Goal: Task Accomplishment & Management: Use online tool/utility

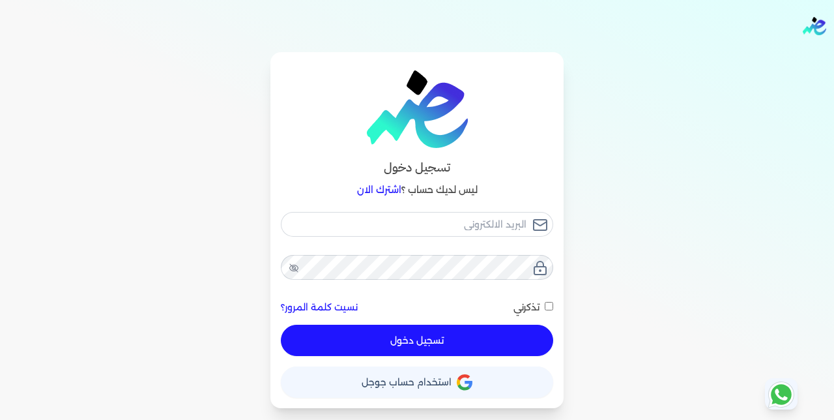
click at [406, 398] on div "تسجيل دخول ليس لديك حساب ؟ اشترك الان نسيت كلمة المرور؟ تذكرني تسجيل دخول X حسا…" at bounding box center [416, 230] width 293 height 356
click at [396, 380] on span "استخدام حساب جوجل" at bounding box center [407, 381] width 90 height 9
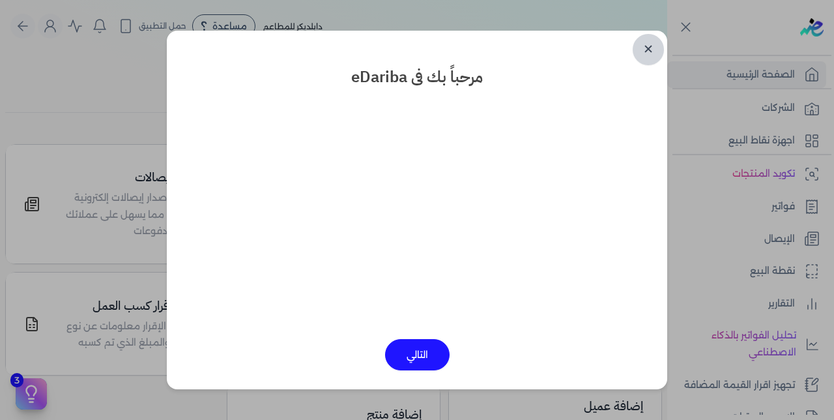
click at [652, 49] on link "✕" at bounding box center [648, 49] width 31 height 31
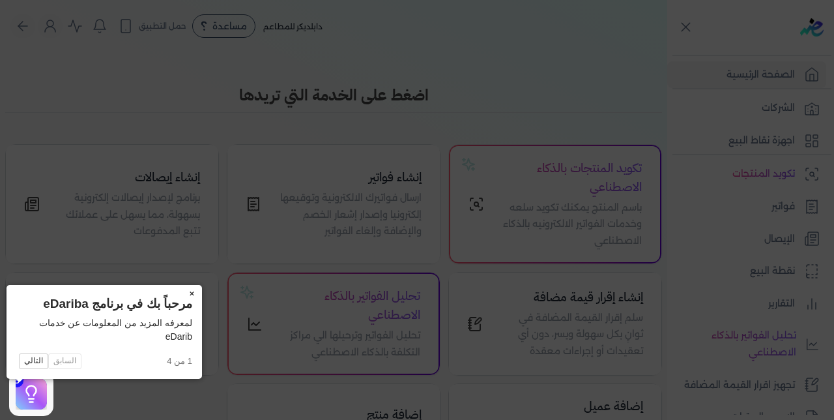
click at [181, 293] on button "×" at bounding box center [191, 294] width 21 height 18
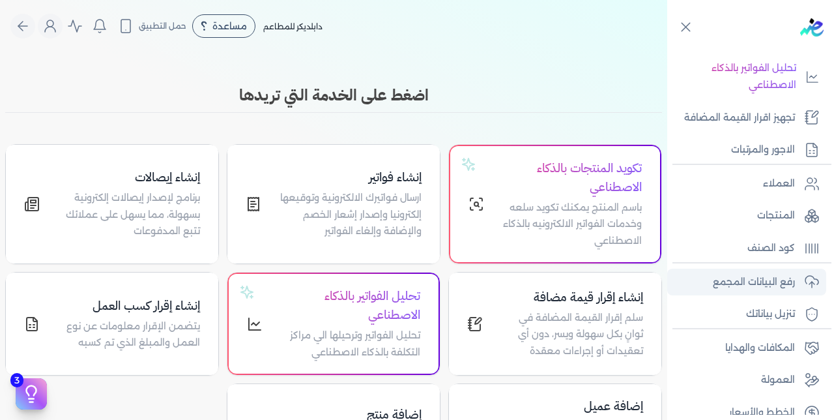
scroll to position [275, 0]
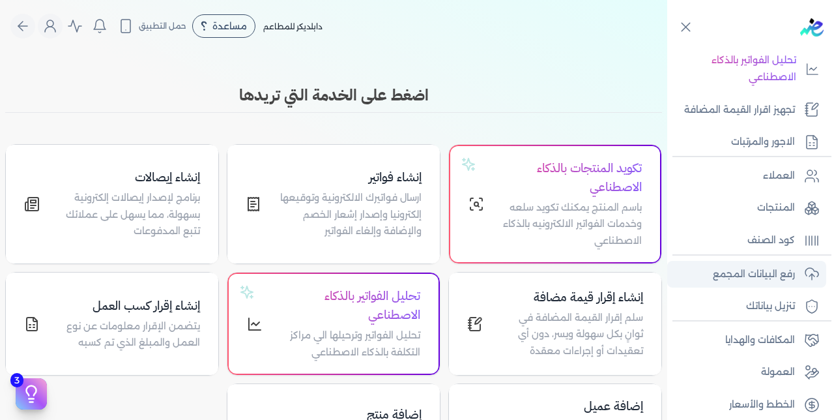
click at [727, 276] on p "رفع البيانات المجمع" at bounding box center [754, 274] width 82 height 17
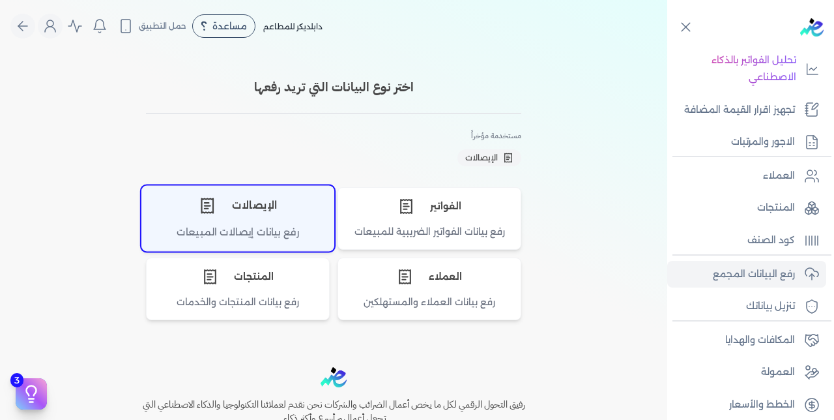
click at [247, 212] on div "الإيصالات" at bounding box center [238, 205] width 192 height 39
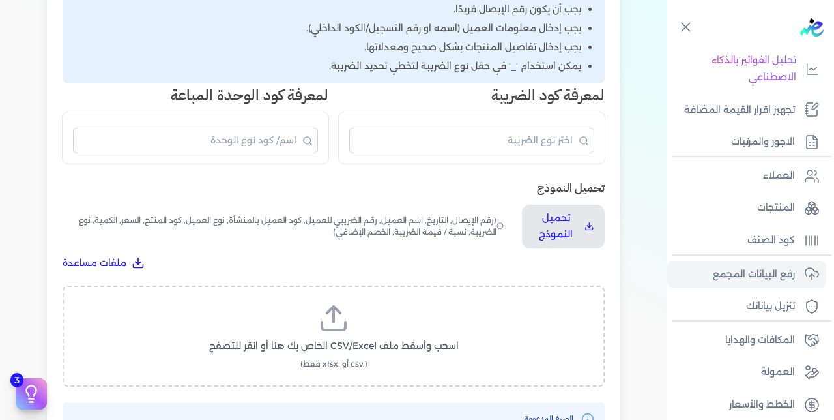
scroll to position [327, 0]
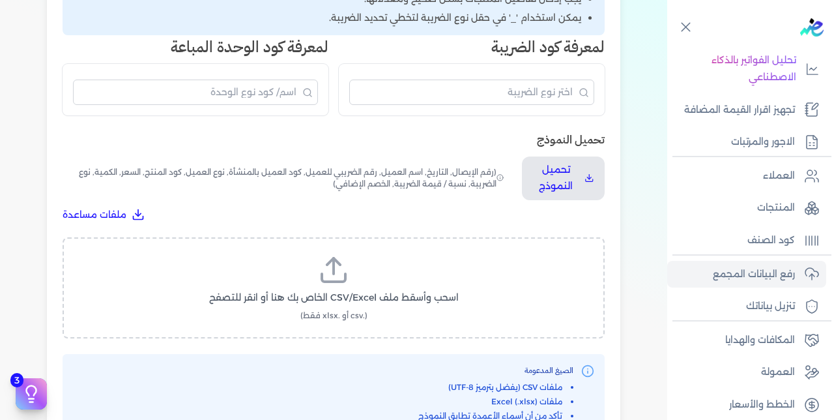
click at [302, 254] on label "اسحب وأسقط ملف CSV/Excel الخاص بك هنا أو انقر للتصفح (.csv أو .xlsx فقط)" at bounding box center [334, 287] width 508 height 67
click at [0, 0] on input "اسحب وأسقط ملف CSV/Excel الخاص بك هنا أو انقر للتصفح (.csv أو .xlsx فقط)" at bounding box center [0, 0] width 0 height 0
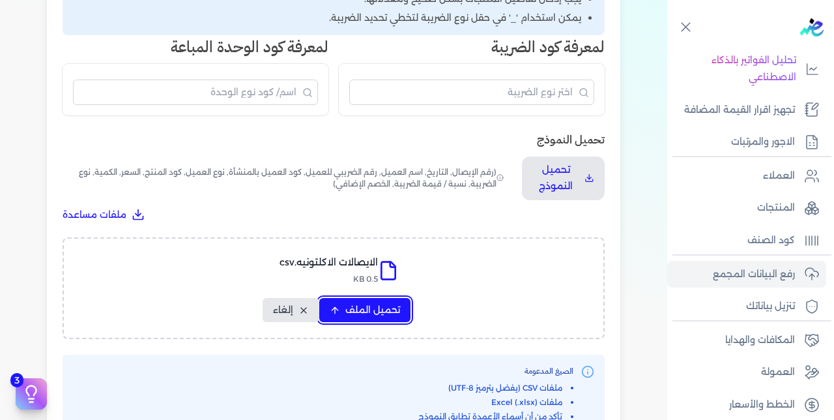
click at [349, 303] on span "تحميل الملف" at bounding box center [372, 310] width 55 height 14
select select "رقم الإيصال"
select select "سيريال المنتج"
select select "السعر"
select select "الكمية"
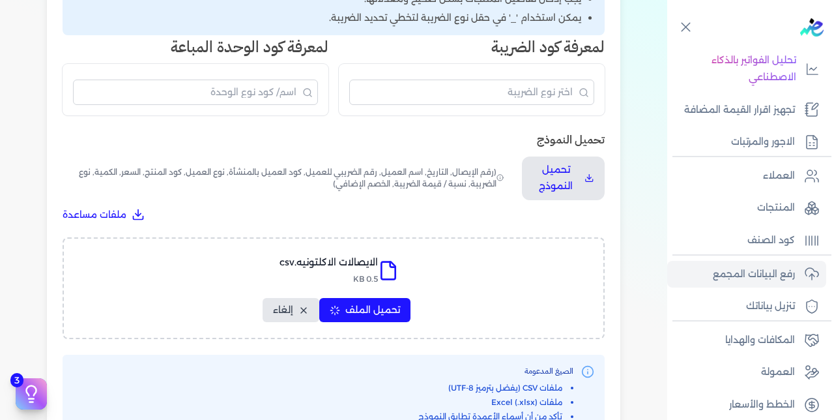
select select "نوع الضريبة"
select select "نسبة / قيمة الضريبة"
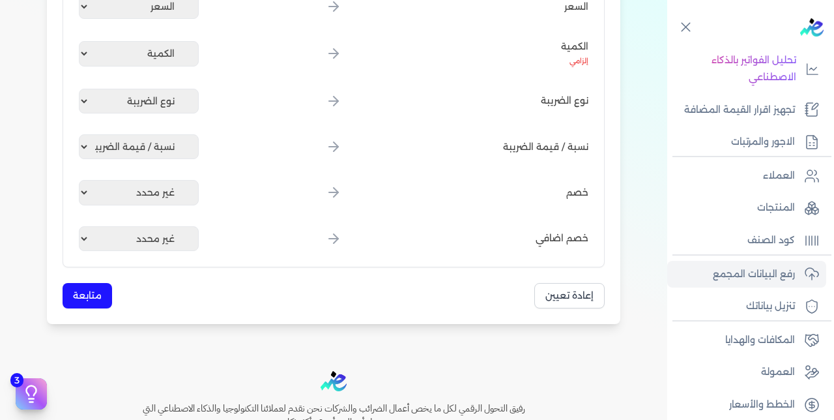
scroll to position [801, 0]
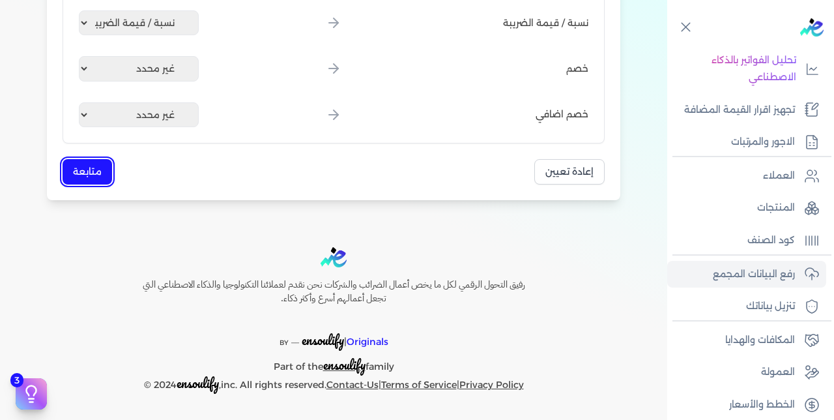
click at [80, 173] on button "متابعة" at bounding box center [88, 171] width 50 height 25
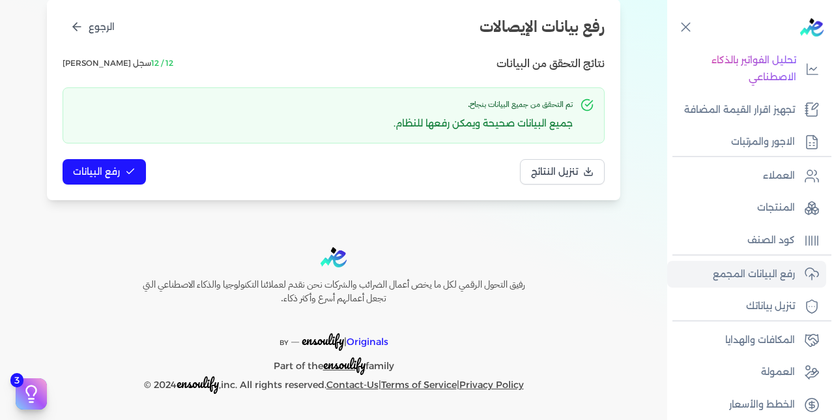
scroll to position [167, 0]
click at [107, 166] on span "رفع البيانات" at bounding box center [96, 172] width 47 height 14
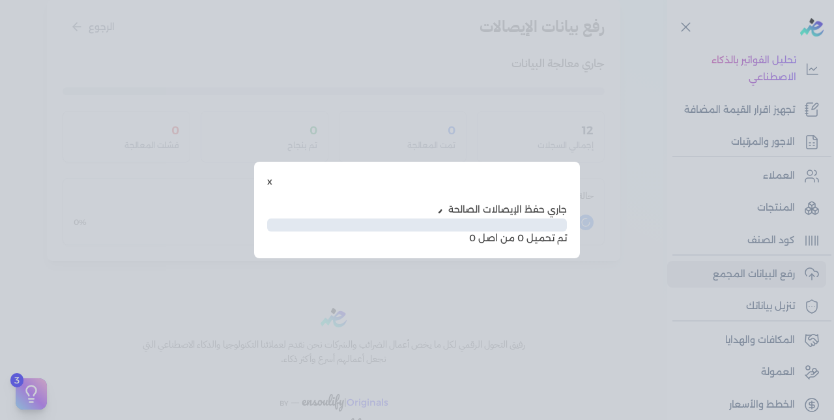
scroll to position [96, 0]
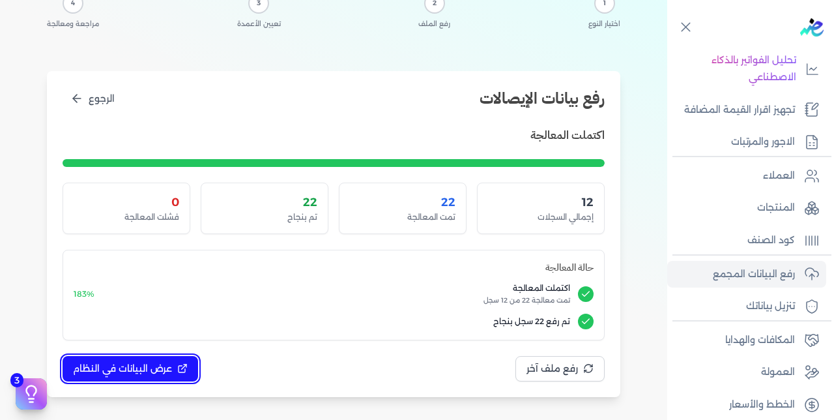
click at [125, 370] on span "عرض البيانات في النظام" at bounding box center [122, 369] width 99 height 14
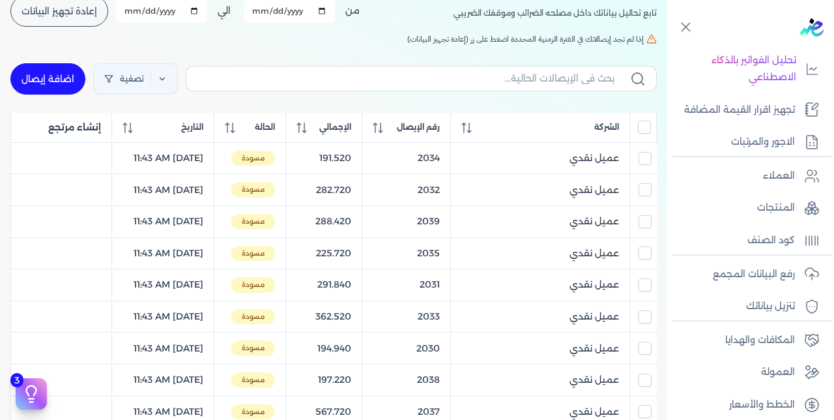
click at [648, 130] on input "All items unselected" at bounding box center [644, 127] width 13 height 13
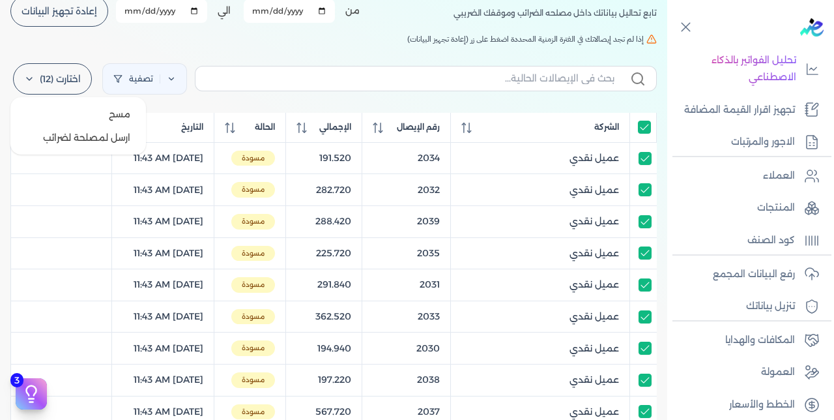
click at [66, 77] on label "اختارت (12)" at bounding box center [52, 78] width 79 height 31
click at [78, 136] on button "ارسل لمصلحة لضرائب" at bounding box center [78, 137] width 125 height 23
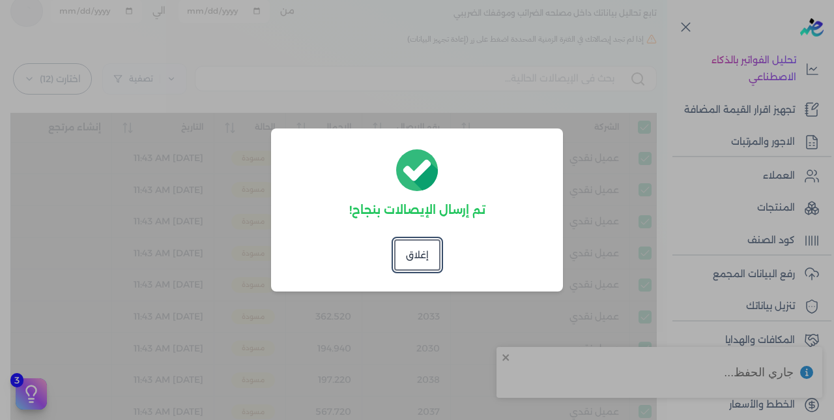
checkbox input "true"
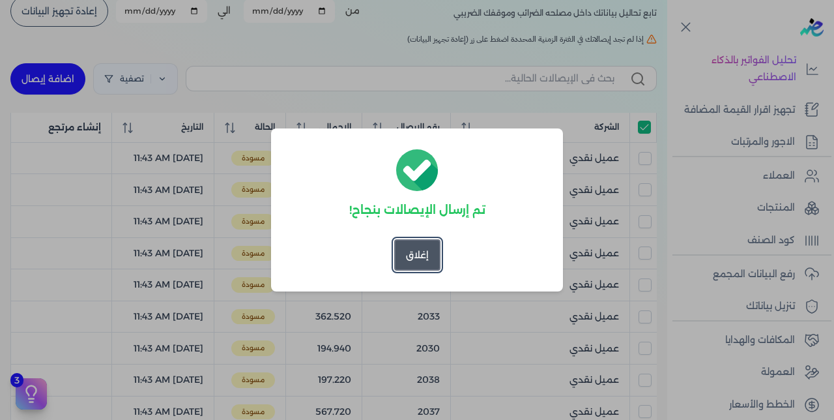
click at [409, 261] on button "إغلاق" at bounding box center [417, 254] width 46 height 31
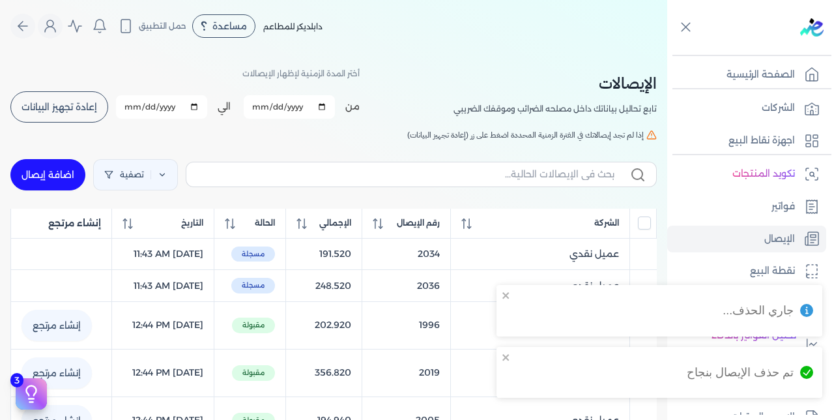
click at [90, 106] on span "إعادة تجهيز البيانات" at bounding box center [60, 106] width 76 height 9
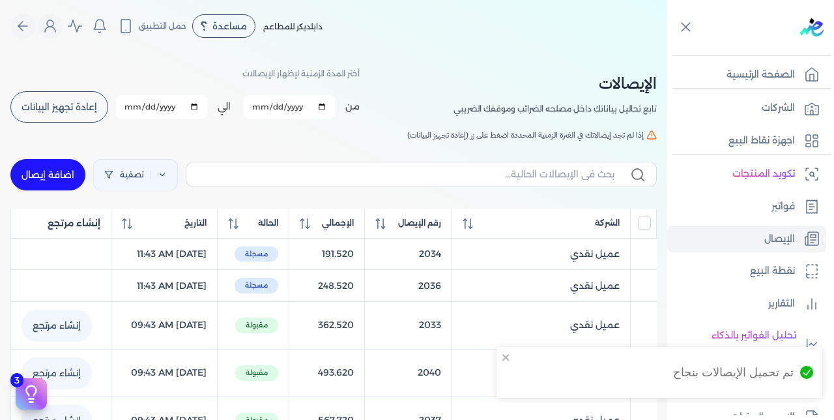
checkbox input "false"
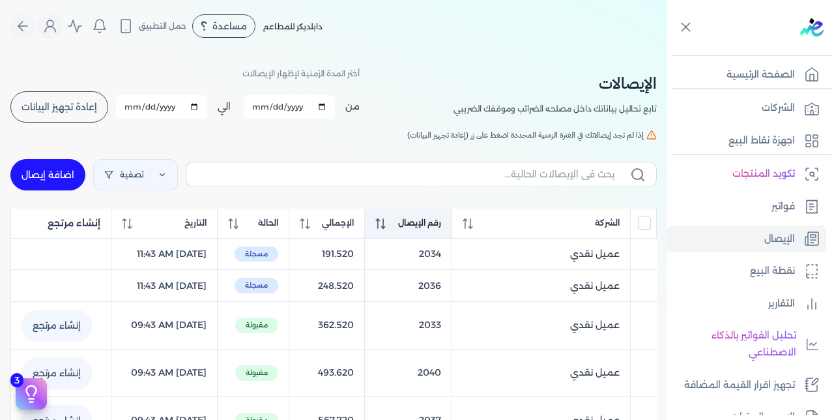
click at [414, 229] on div "رقم الإيصال" at bounding box center [408, 223] width 66 height 12
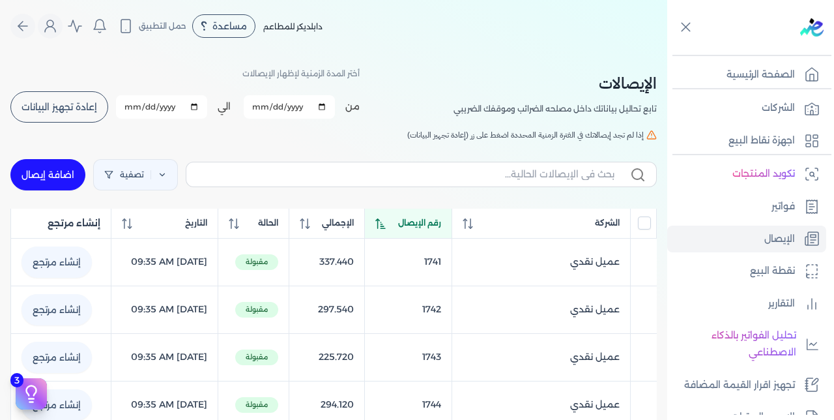
click at [414, 229] on div "رقم الإيصال" at bounding box center [408, 223] width 66 height 12
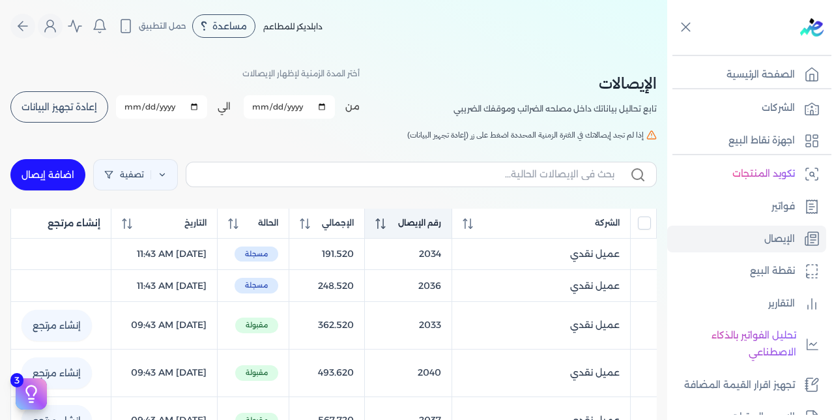
click at [433, 229] on span "رقم الإيصال" at bounding box center [419, 223] width 43 height 12
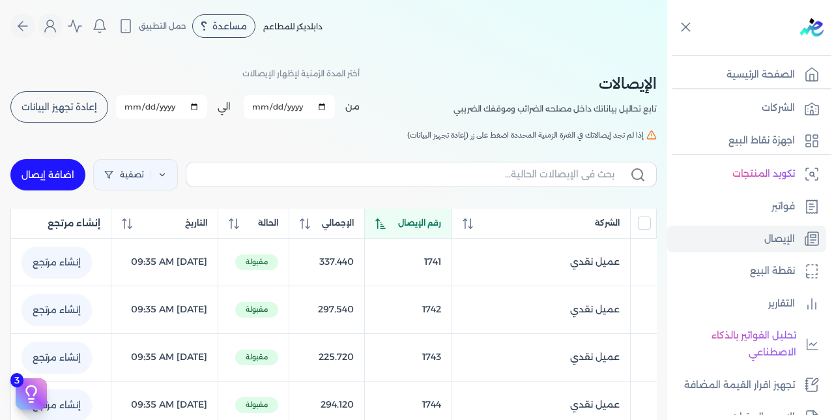
click at [433, 229] on span "رقم الإيصال" at bounding box center [419, 223] width 43 height 12
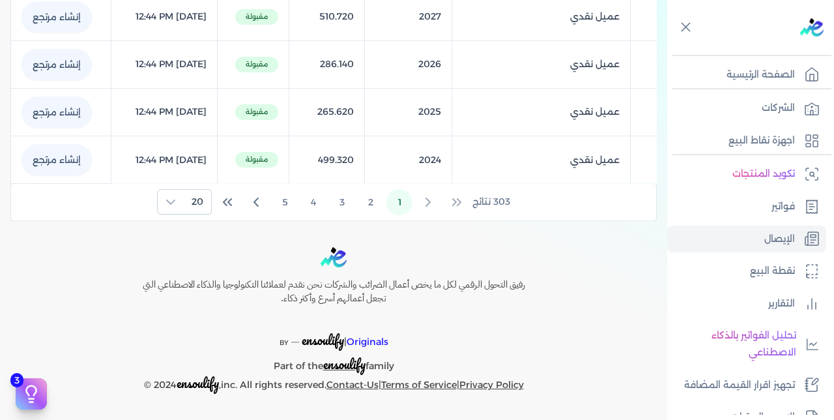
scroll to position [1008, 0]
click at [371, 199] on button "2" at bounding box center [371, 202] width 26 height 26
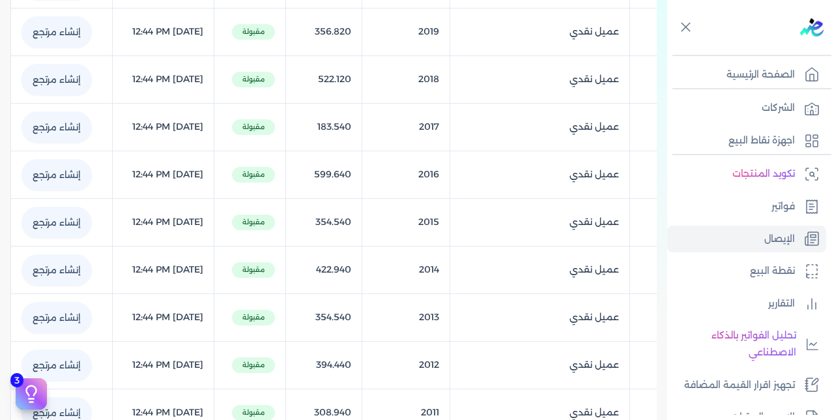
scroll to position [0, 0]
